Goal: Navigation & Orientation: Find specific page/section

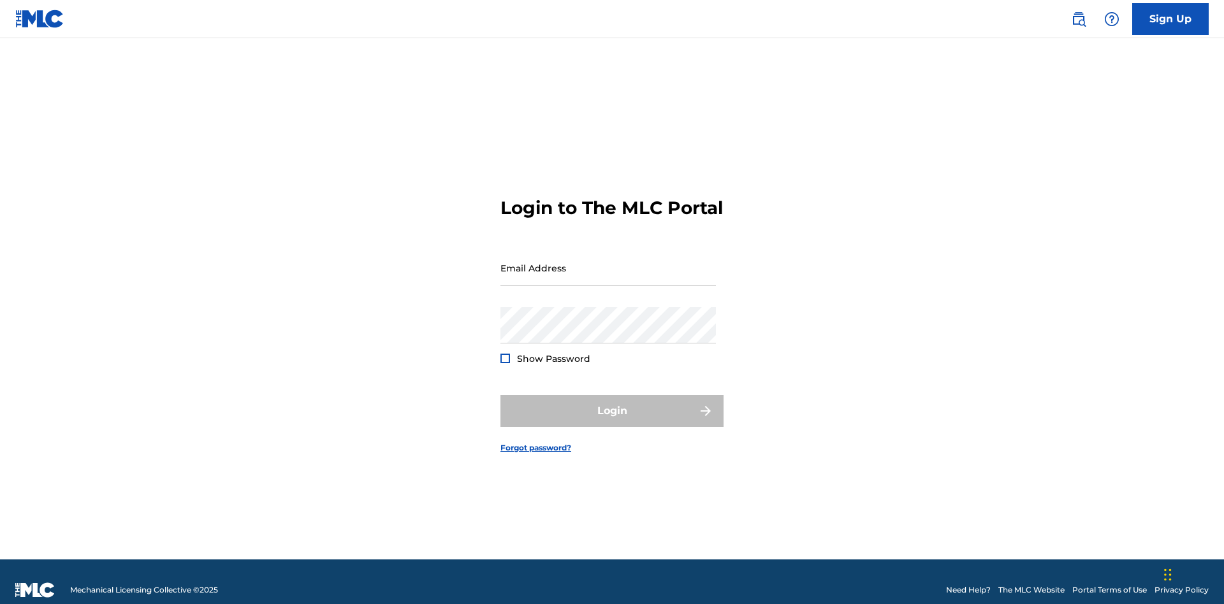
scroll to position [17, 0]
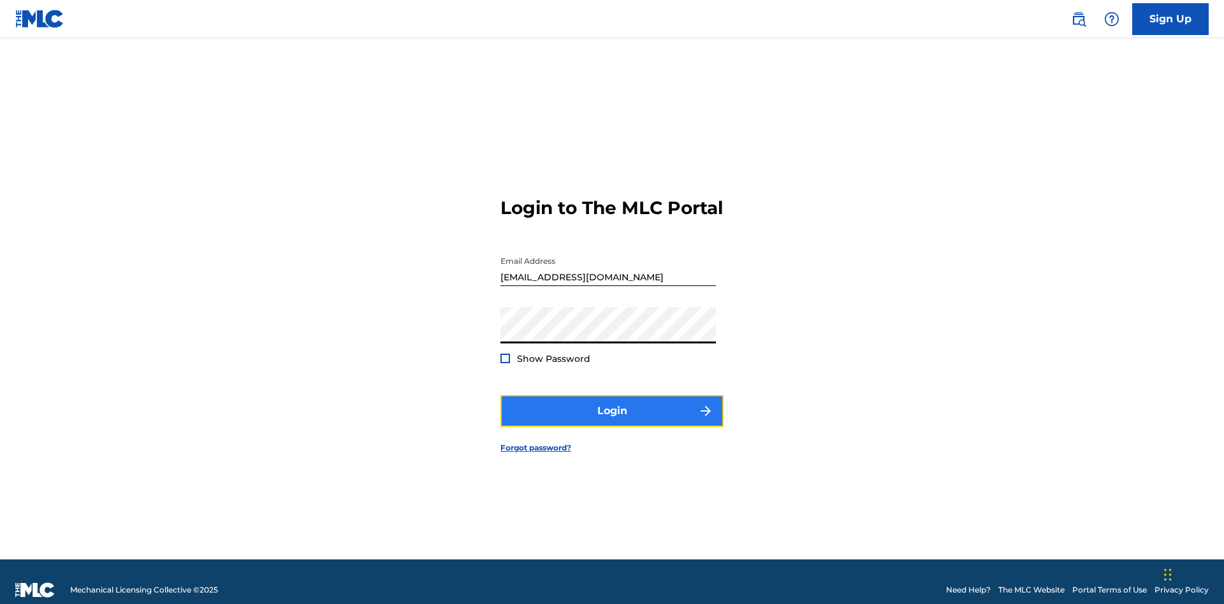
click at [612, 405] on button "Login" at bounding box center [611, 411] width 223 height 32
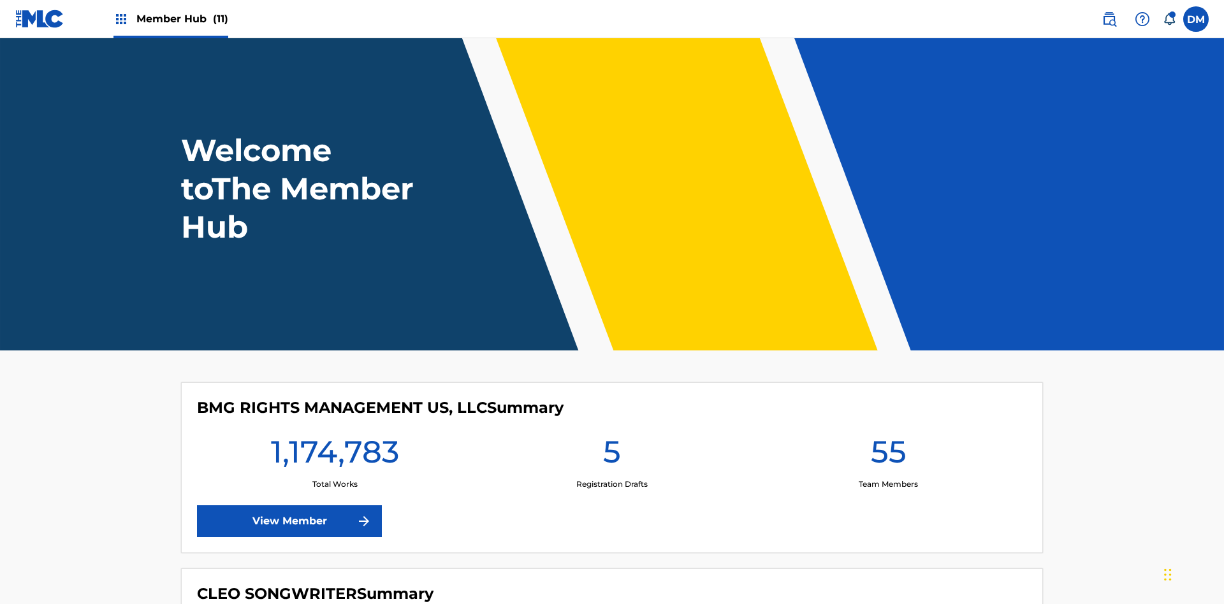
click at [182, 18] on span "Member Hub (11)" at bounding box center [182, 18] width 92 height 15
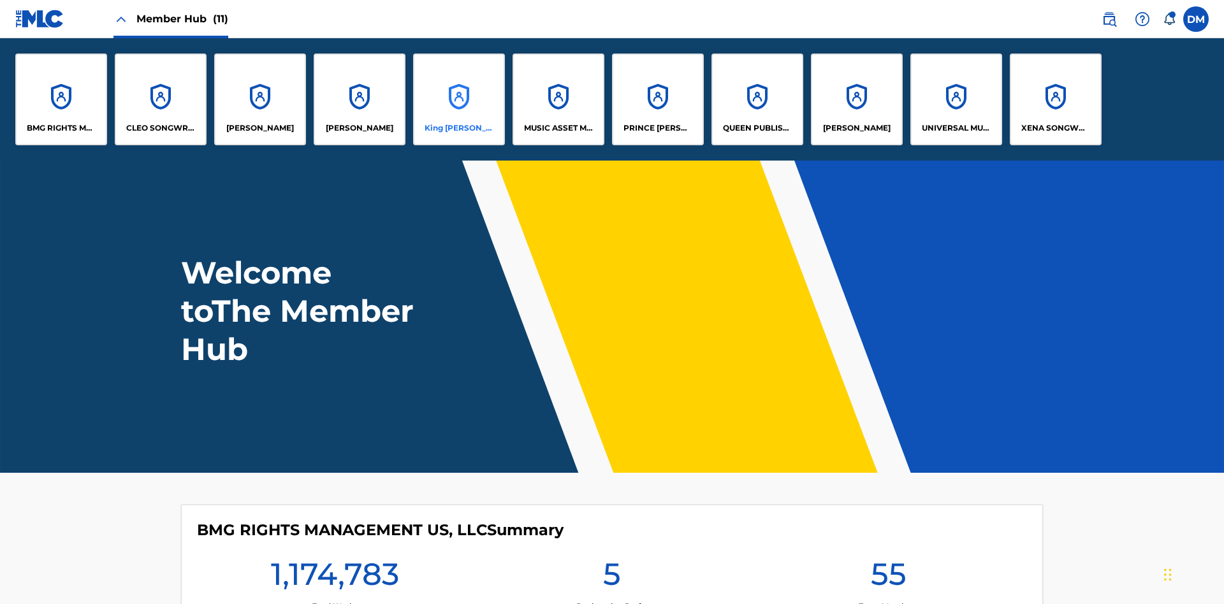
click at [458, 128] on p "King [PERSON_NAME]" at bounding box center [459, 127] width 69 height 11
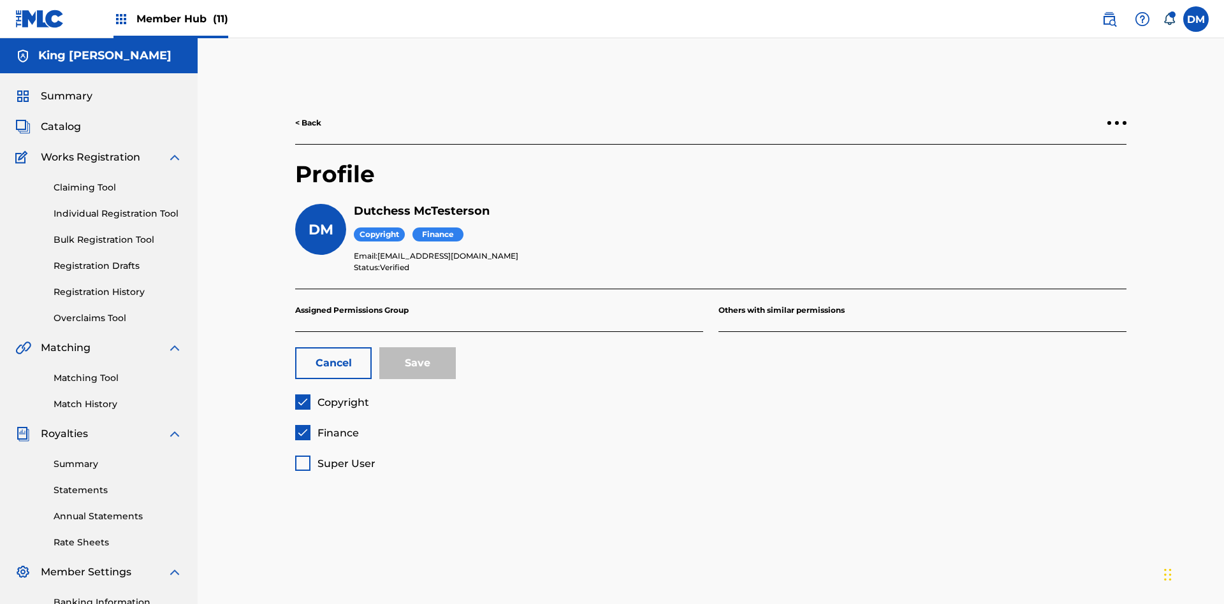
click at [332, 397] on span "Copyright" at bounding box center [343, 403] width 52 height 12
click at [326, 427] on span "Finance" at bounding box center [337, 433] width 41 height 12
click at [335, 458] on span "Super User" at bounding box center [346, 464] width 58 height 12
click at [418, 347] on button "Save" at bounding box center [417, 363] width 77 height 32
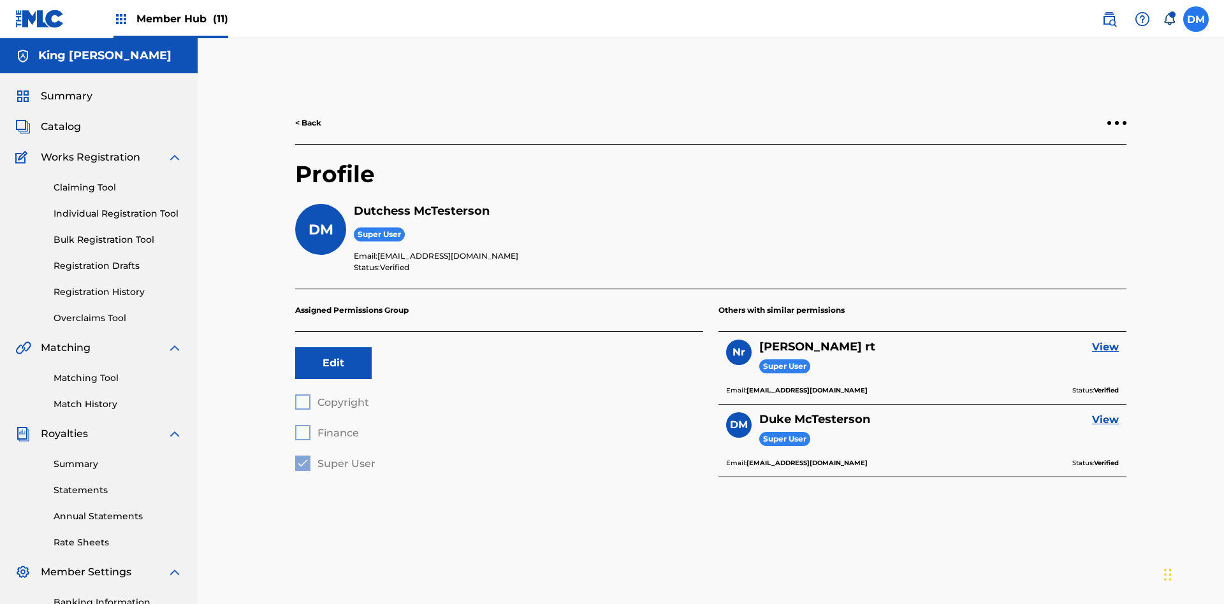
click at [1196, 18] on label at bounding box center [1196, 19] width 26 height 26
click at [1196, 19] on input "DM Duke McTesterson duke.mctesterson@gmail.com Notification Preferences Profile…" at bounding box center [1196, 19] width 0 height 0
click at [1072, 180] on p "Log out" at bounding box center [1073, 180] width 30 height 11
click at [1196, 19] on input "DM Duke McTesterson duke.mctesterson@gmail.com Notification Preferences Profile…" at bounding box center [1196, 19] width 0 height 0
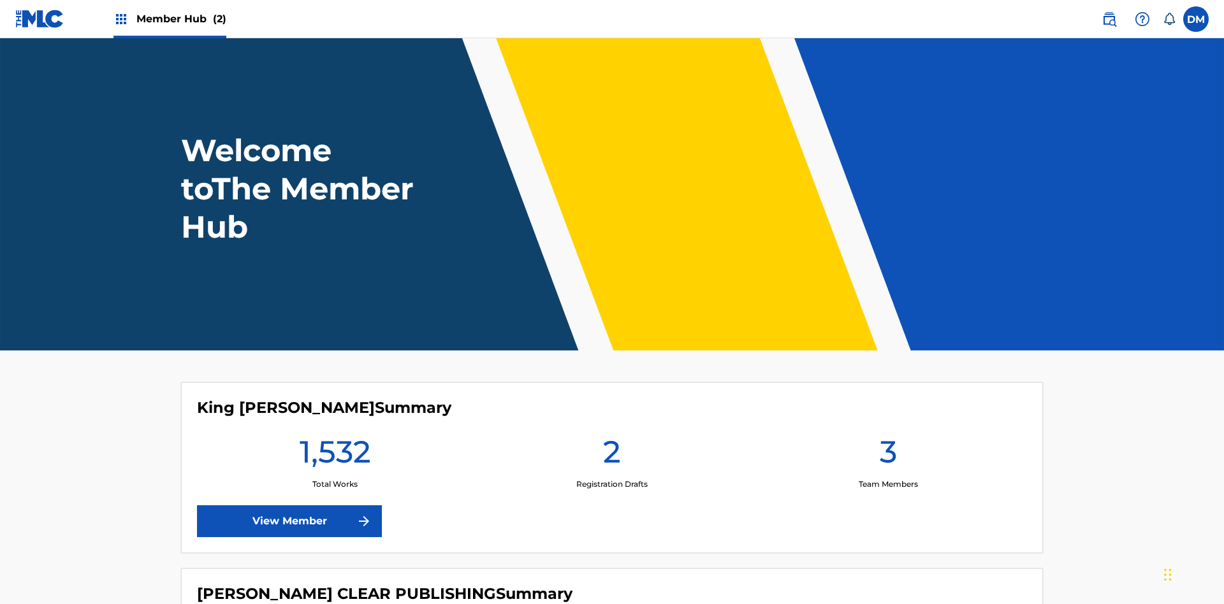
click at [180, 18] on span "Member Hub (2)" at bounding box center [181, 18] width 90 height 15
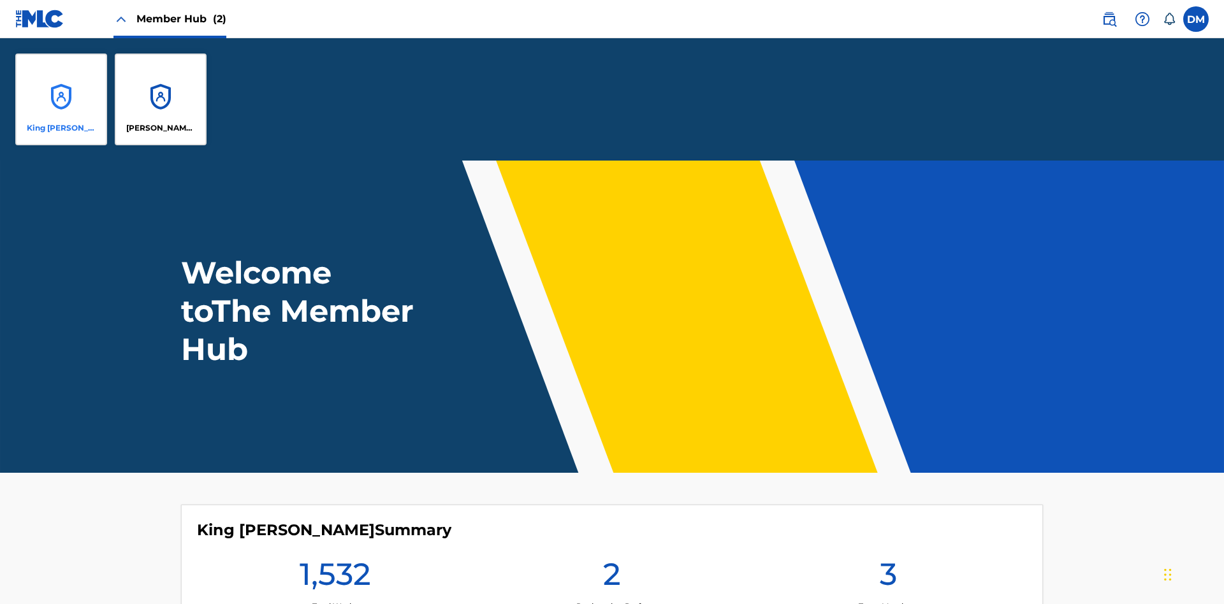
click at [61, 128] on p "King [PERSON_NAME]" at bounding box center [61, 127] width 69 height 11
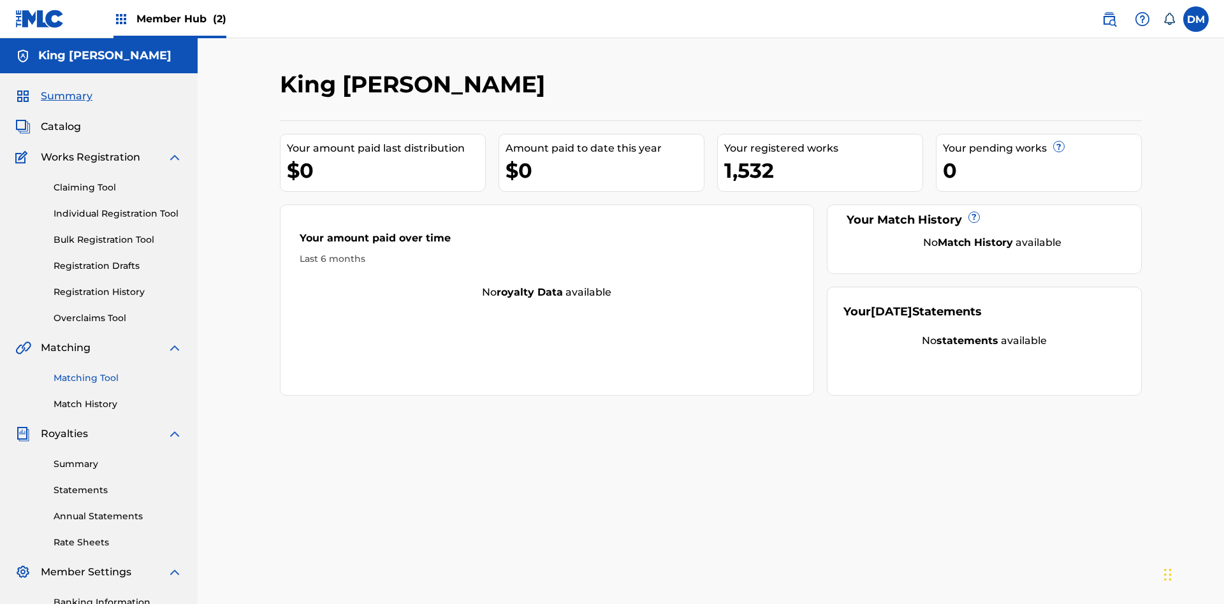
click at [66, 89] on span "Summary" at bounding box center [67, 96] width 52 height 15
click at [118, 372] on link "Matching Tool" at bounding box center [118, 378] width 129 height 13
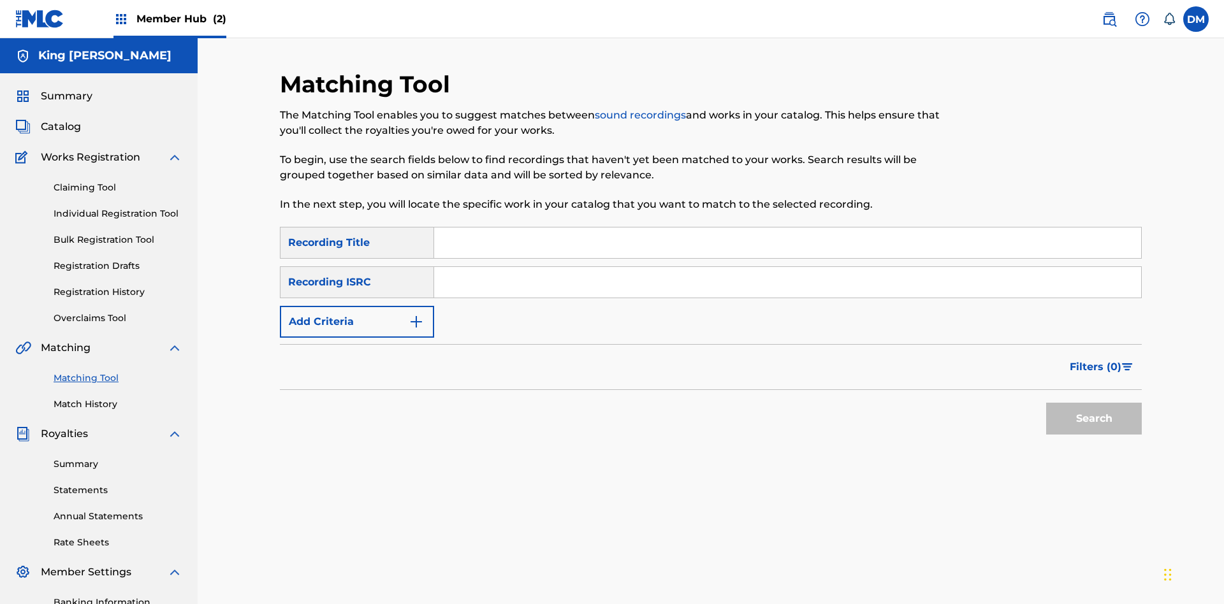
click at [118, 398] on link "Match History" at bounding box center [118, 404] width 129 height 13
click at [118, 312] on link "Overclaims Tool" at bounding box center [118, 318] width 129 height 13
click at [61, 119] on span "Catalog" at bounding box center [61, 126] width 40 height 15
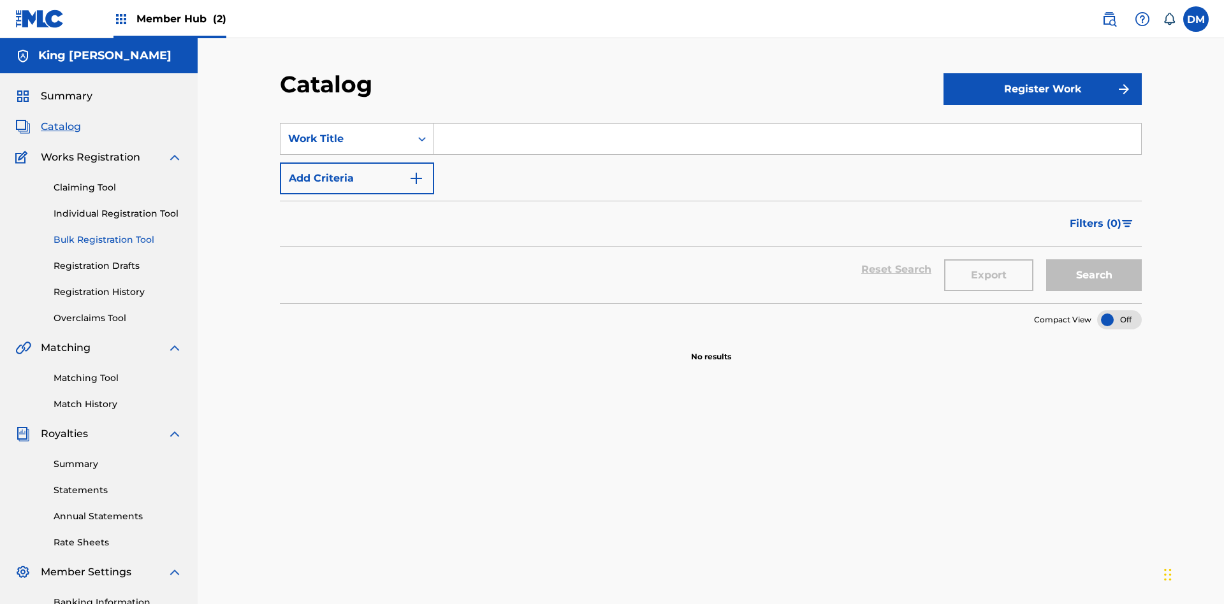
click at [118, 181] on link "Claiming Tool" at bounding box center [118, 187] width 129 height 13
click at [118, 207] on link "Individual Registration Tool" at bounding box center [118, 213] width 129 height 13
click at [118, 233] on link "Bulk Registration Tool" at bounding box center [118, 239] width 129 height 13
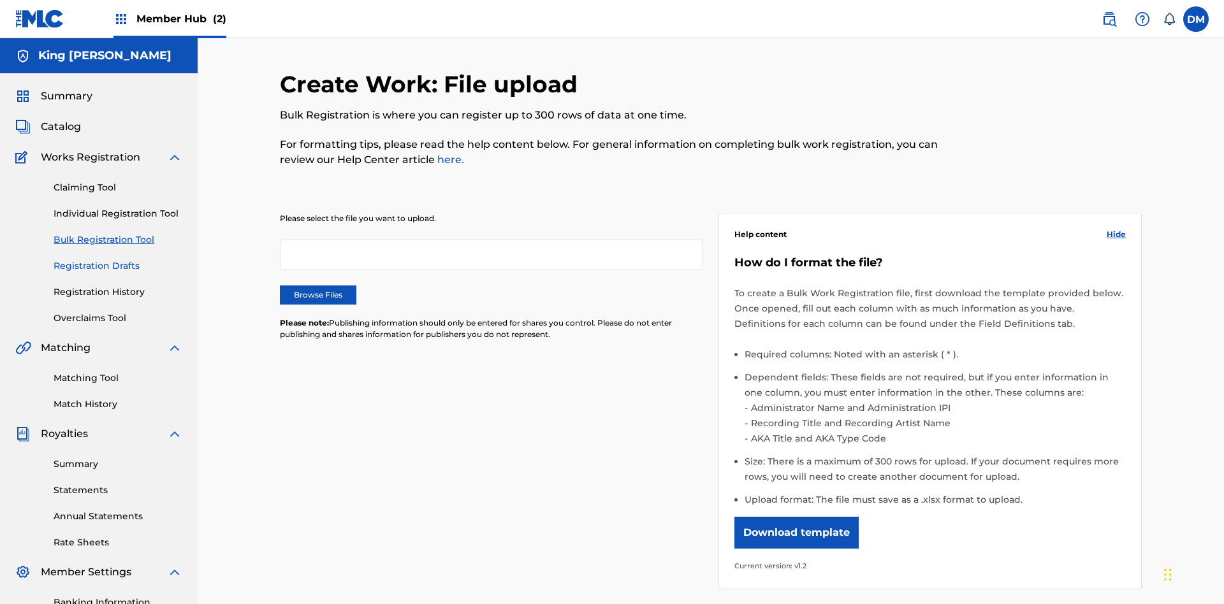
click at [64, 259] on link "Registration Drafts" at bounding box center [118, 265] width 129 height 13
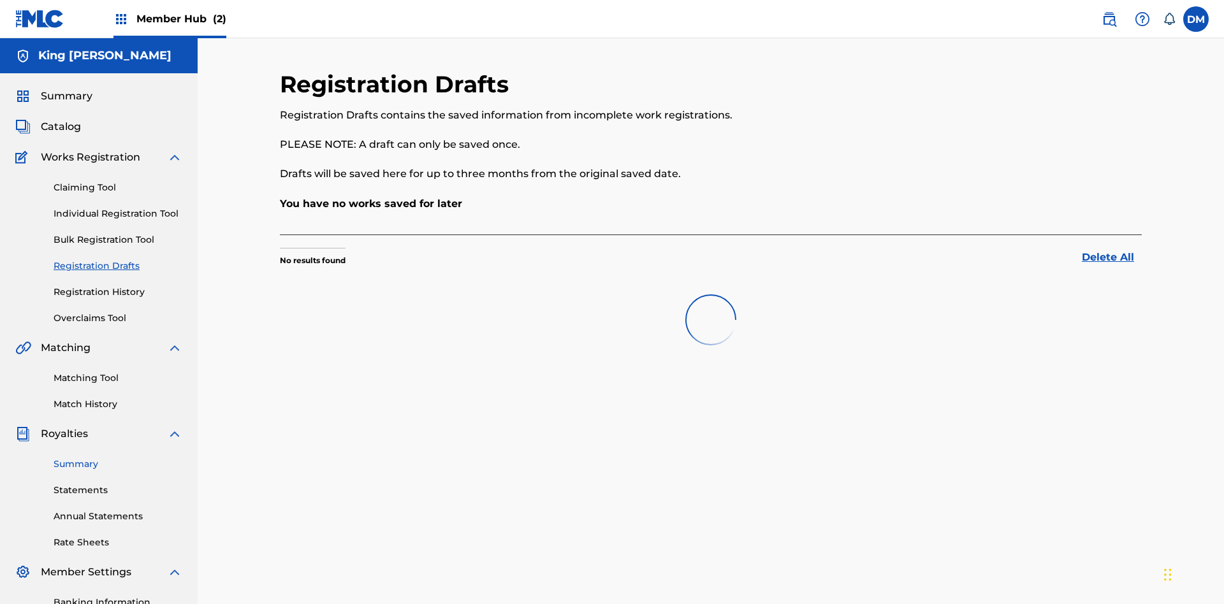
click at [118, 286] on link "Registration History" at bounding box center [118, 292] width 129 height 13
click at [118, 458] on link "Summary" at bounding box center [118, 464] width 129 height 13
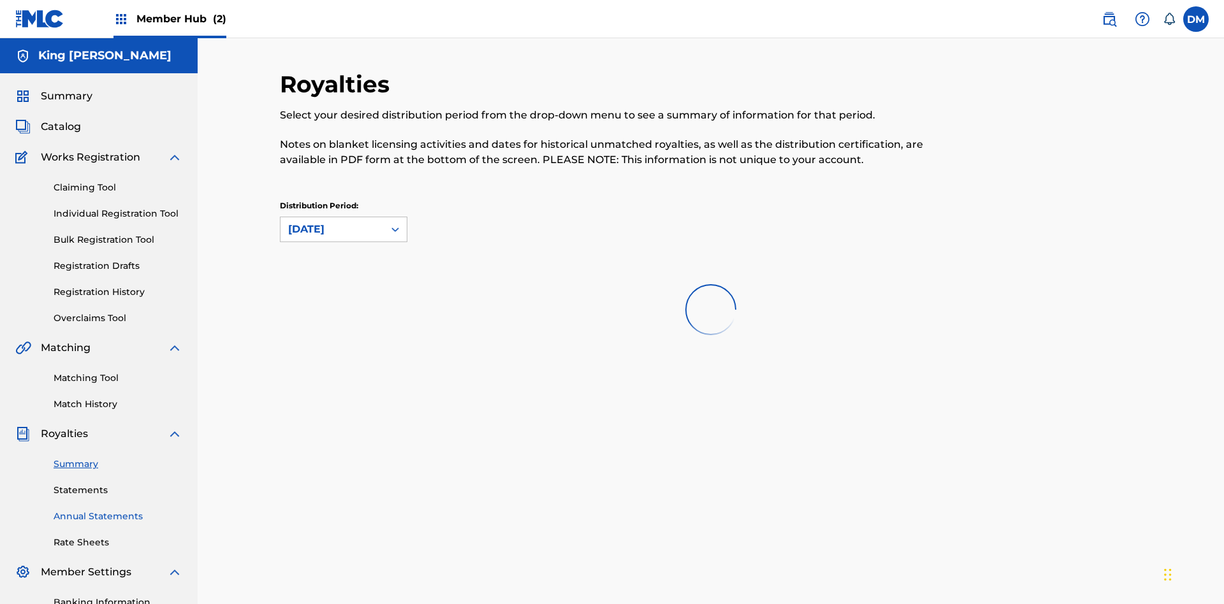
click at [118, 484] on link "Statements" at bounding box center [118, 490] width 129 height 13
click at [118, 510] on link "Annual Statements" at bounding box center [118, 516] width 129 height 13
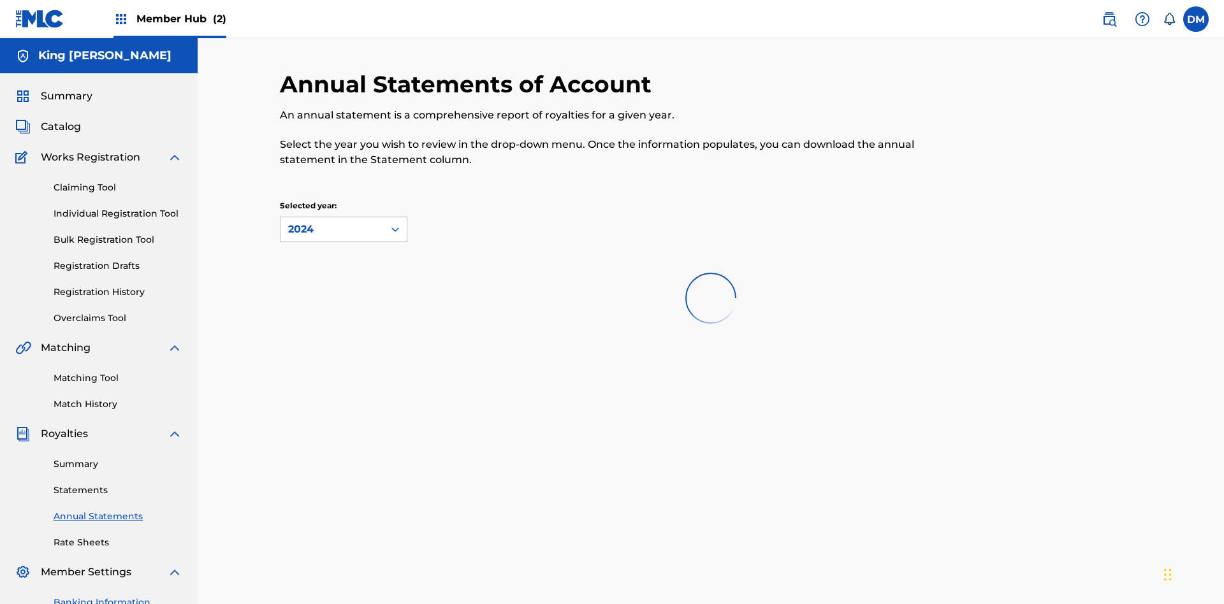
click at [118, 536] on link "Rate Sheets" at bounding box center [118, 542] width 129 height 13
click at [118, 596] on link "Banking Information" at bounding box center [118, 602] width 129 height 13
click at [1196, 18] on label at bounding box center [1196, 19] width 26 height 26
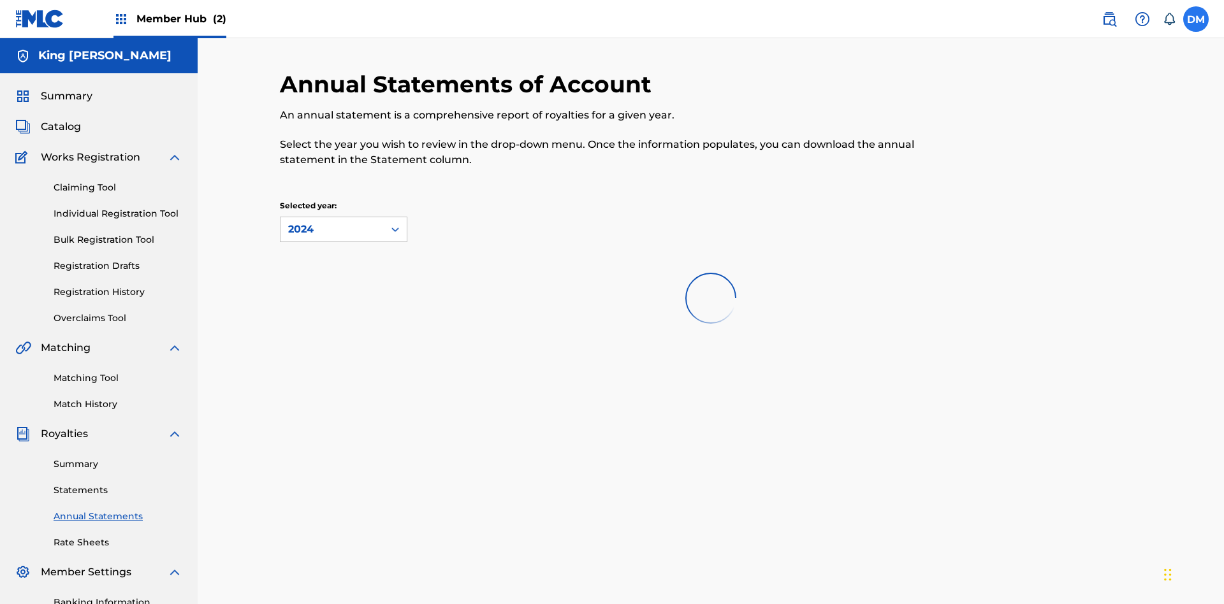
click at [1196, 19] on input "[PERSON_NAME] [PERSON_NAME] [EMAIL_ADDRESS][DOMAIN_NAME] Notification Preferenc…" at bounding box center [1196, 19] width 0 height 0
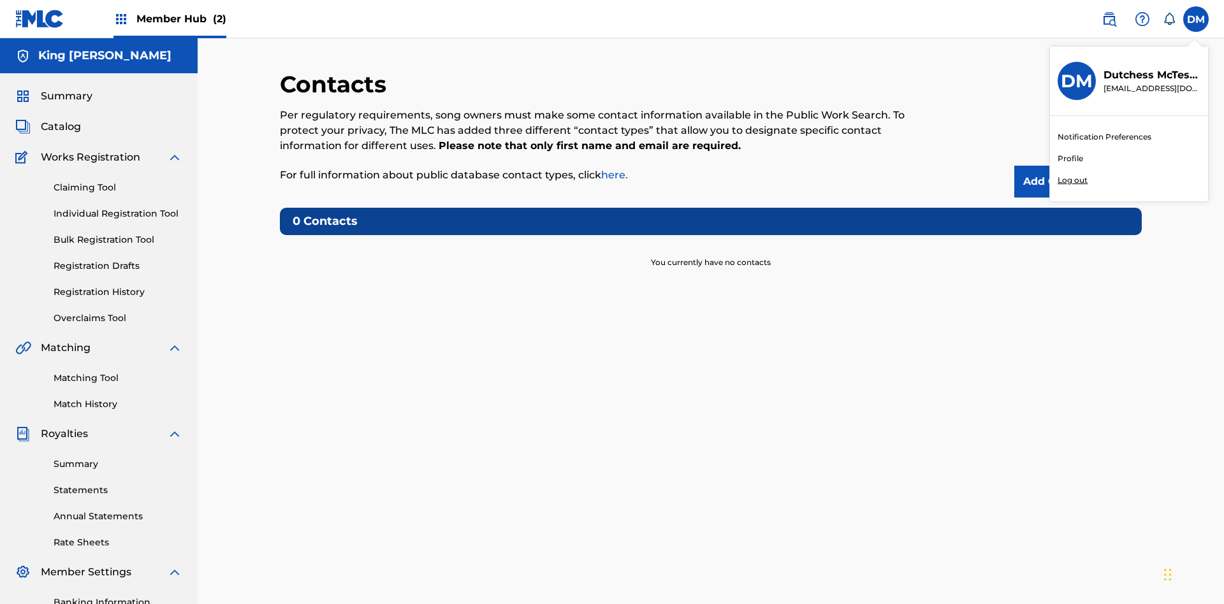
click at [1072, 180] on p "Log out" at bounding box center [1073, 180] width 30 height 11
click at [1196, 19] on input "[PERSON_NAME] [PERSON_NAME] [EMAIL_ADDRESS][DOMAIN_NAME] Notification Preferenc…" at bounding box center [1196, 19] width 0 height 0
